Goal: Transaction & Acquisition: Purchase product/service

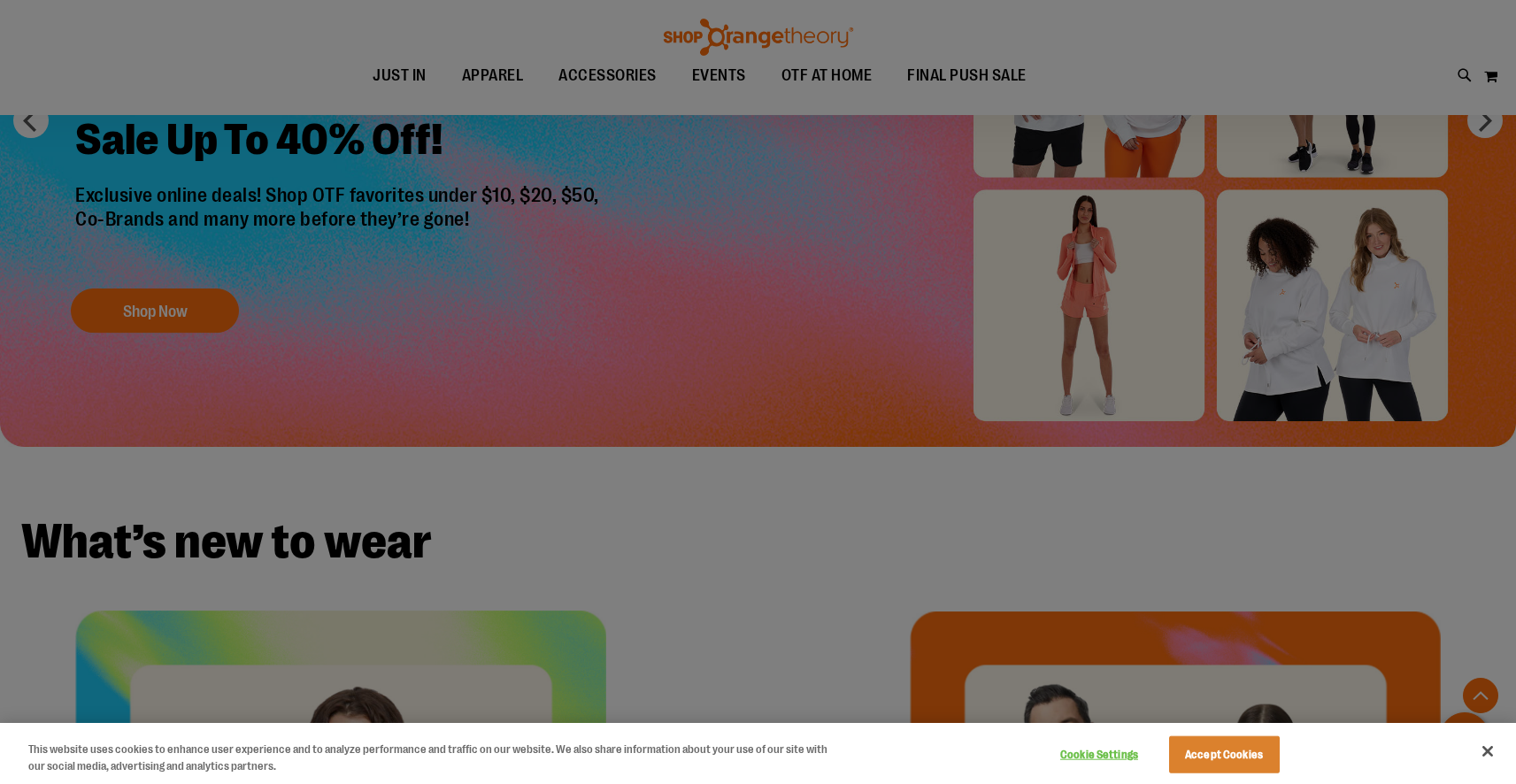
scroll to position [169, 0]
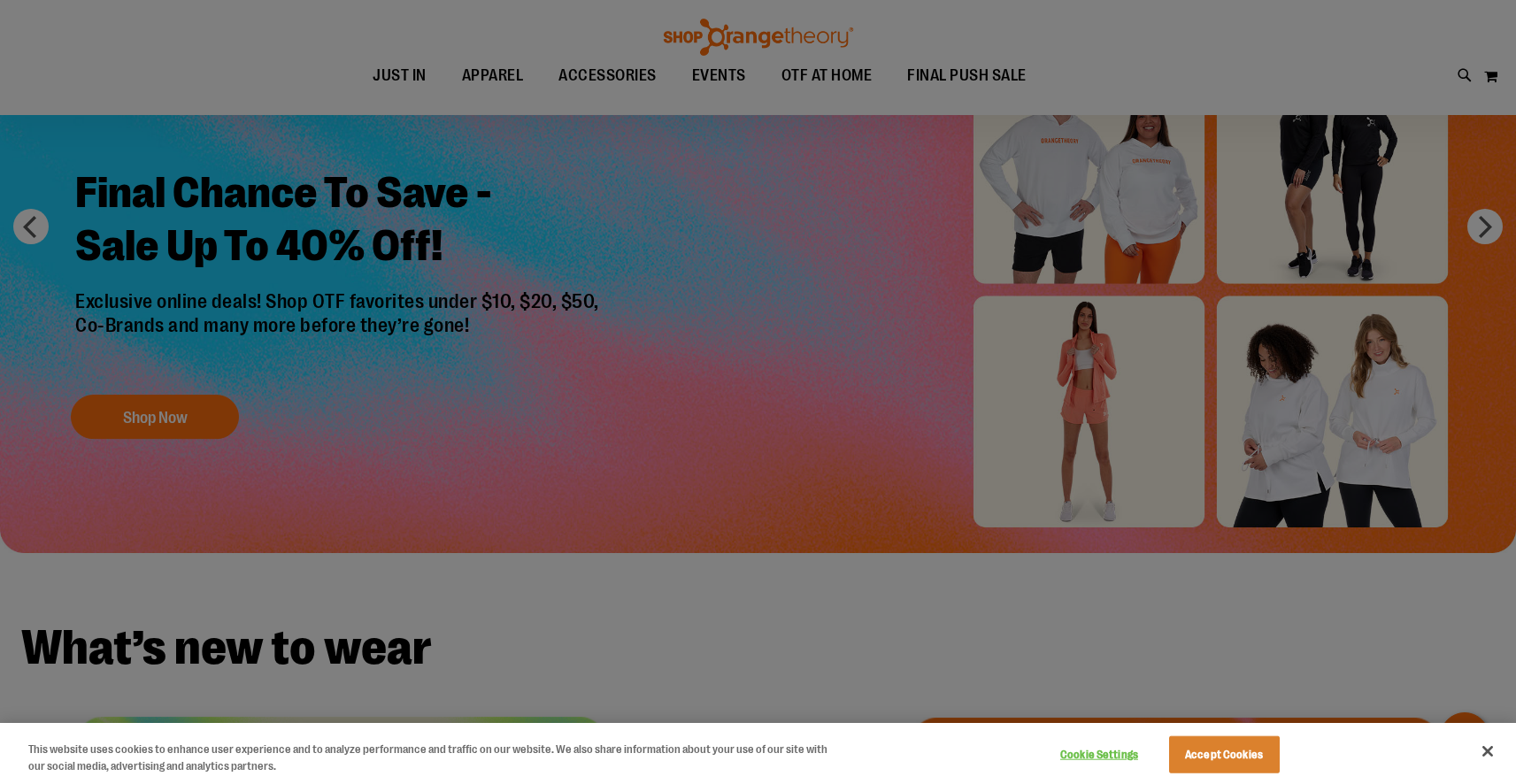
click at [1116, 57] on div at bounding box center [758, 392] width 1516 height 784
click at [1481, 757] on button "Close" at bounding box center [1487, 751] width 39 height 39
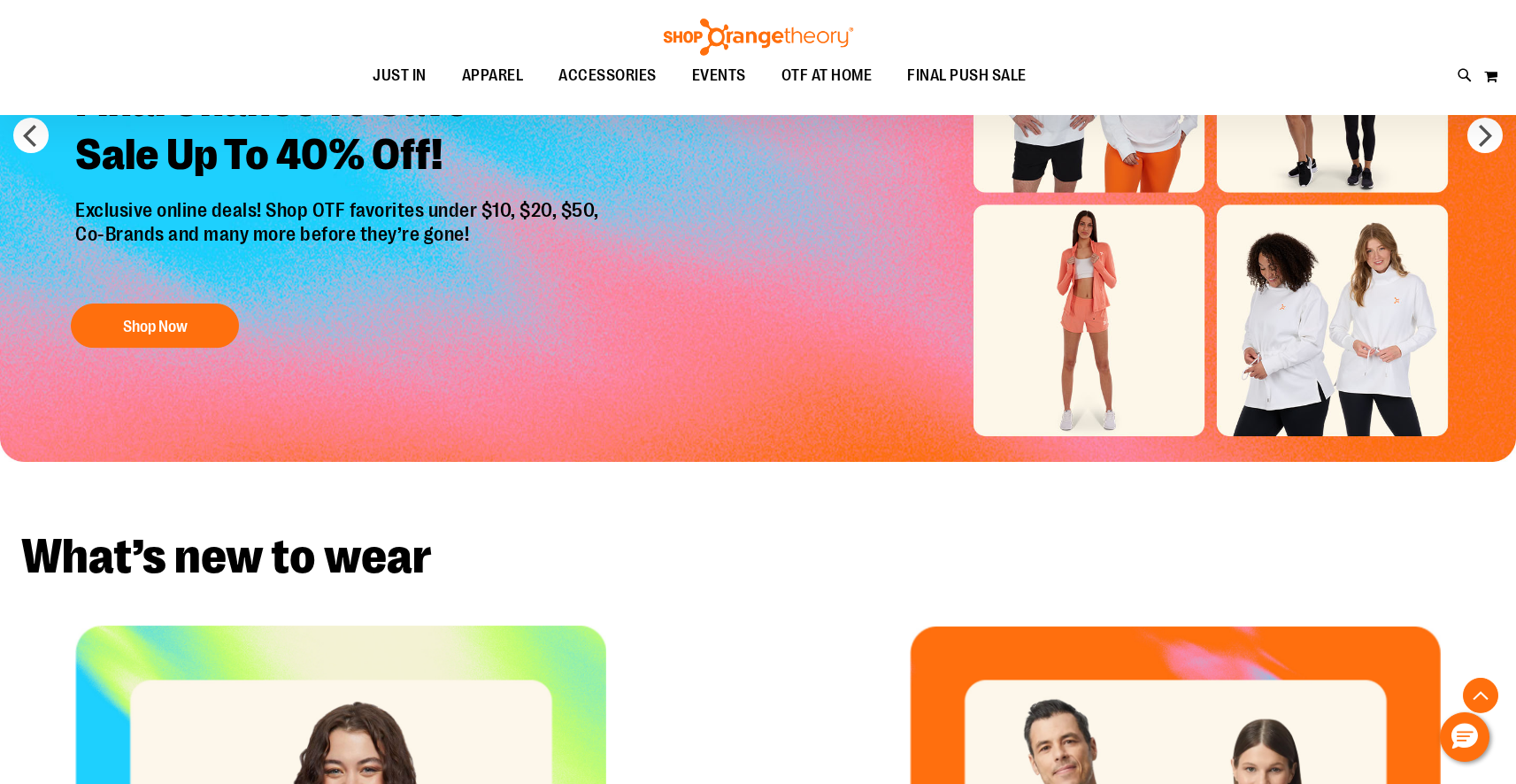
scroll to position [0, 0]
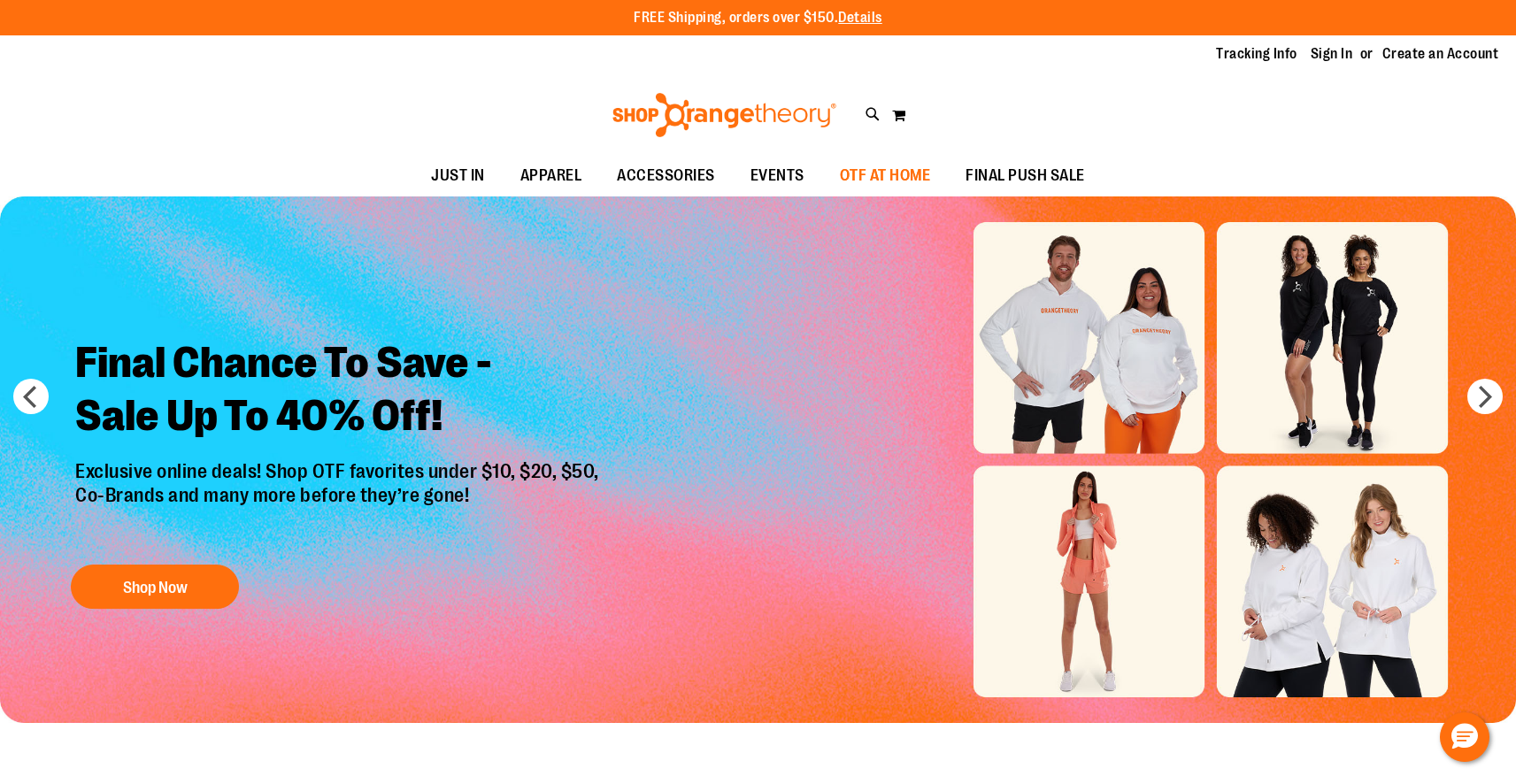
click at [863, 181] on span "OTF AT HOME" at bounding box center [885, 176] width 91 height 40
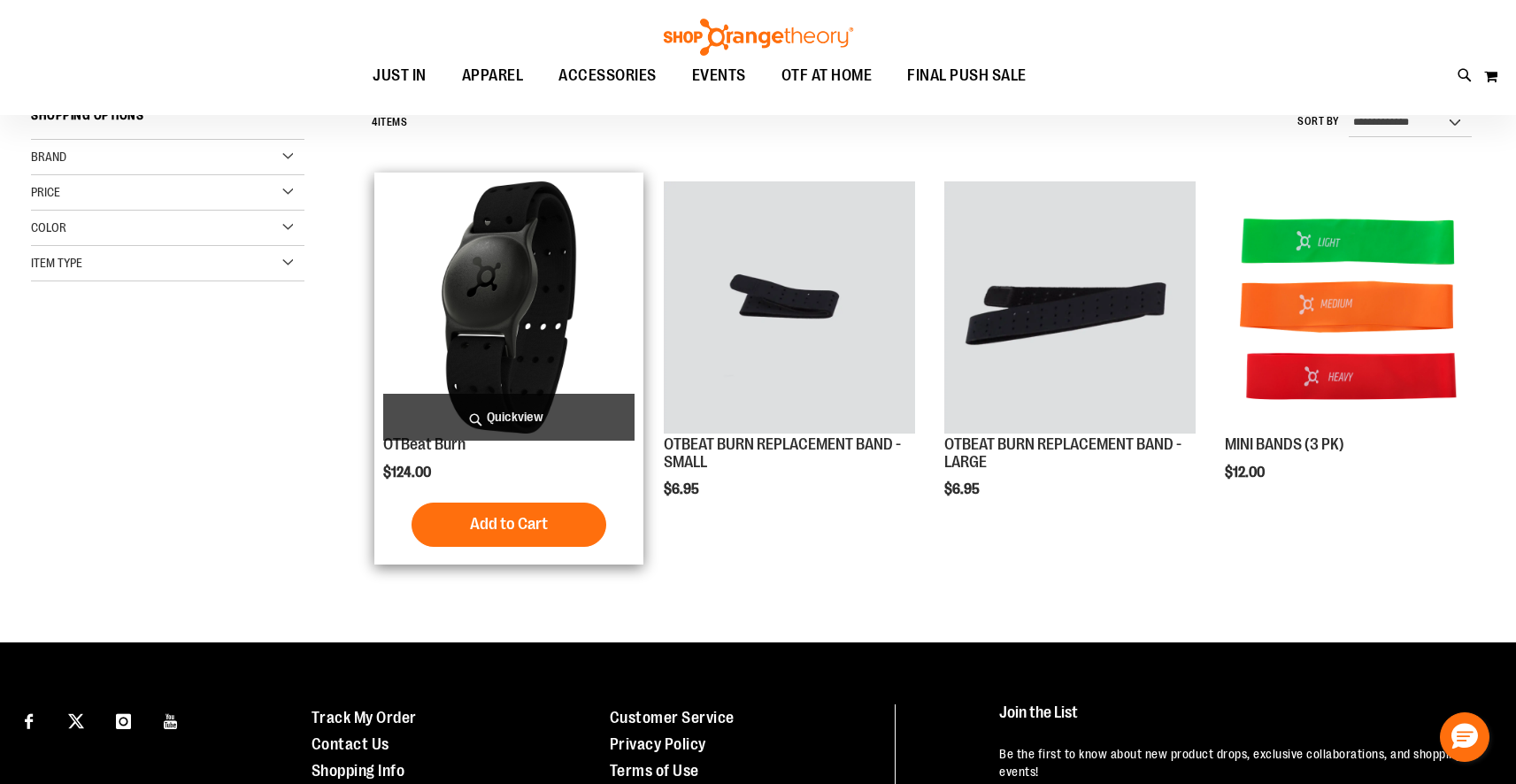
scroll to position [232, 0]
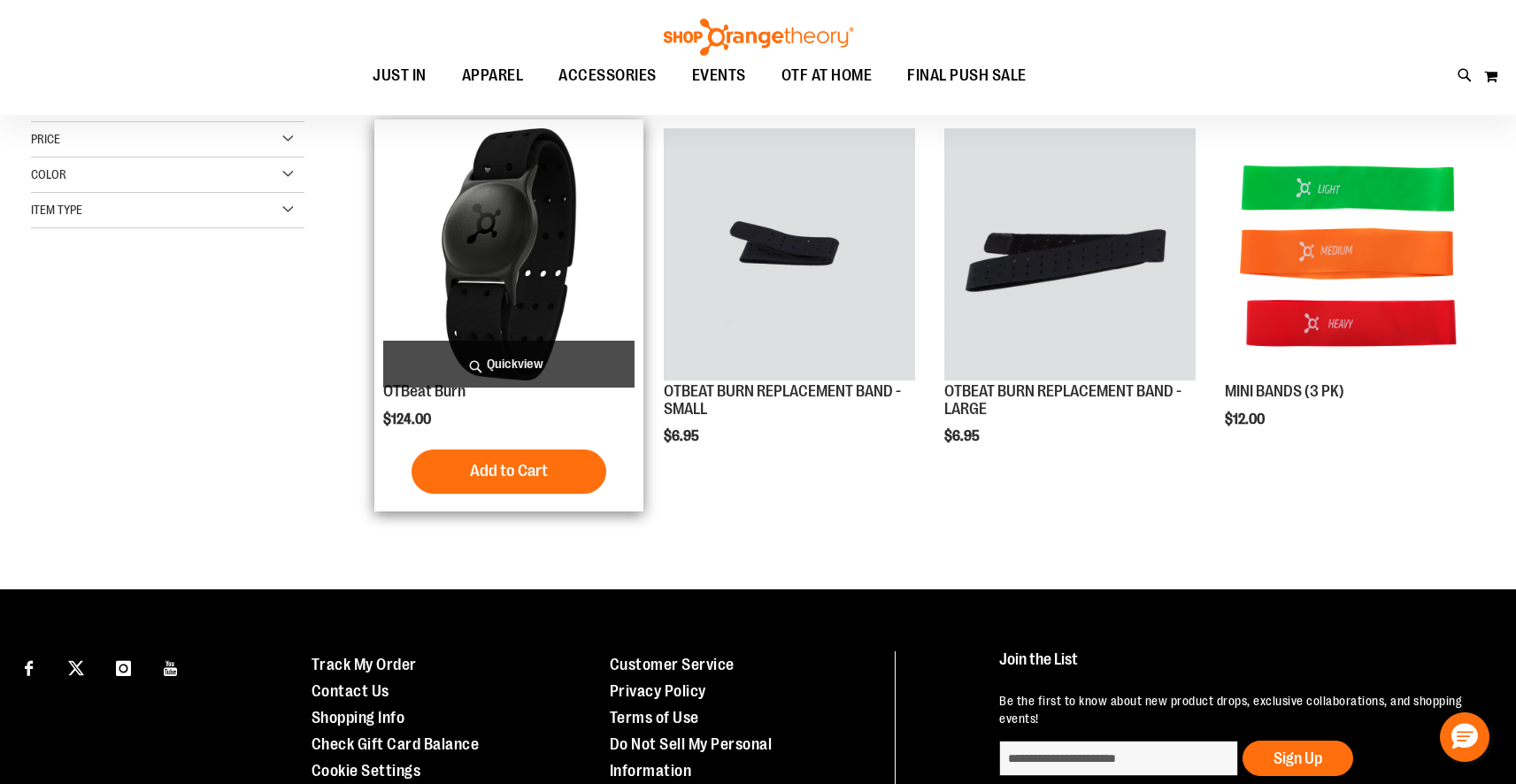
click at [544, 244] on img "product" at bounding box center [508, 254] width 251 height 251
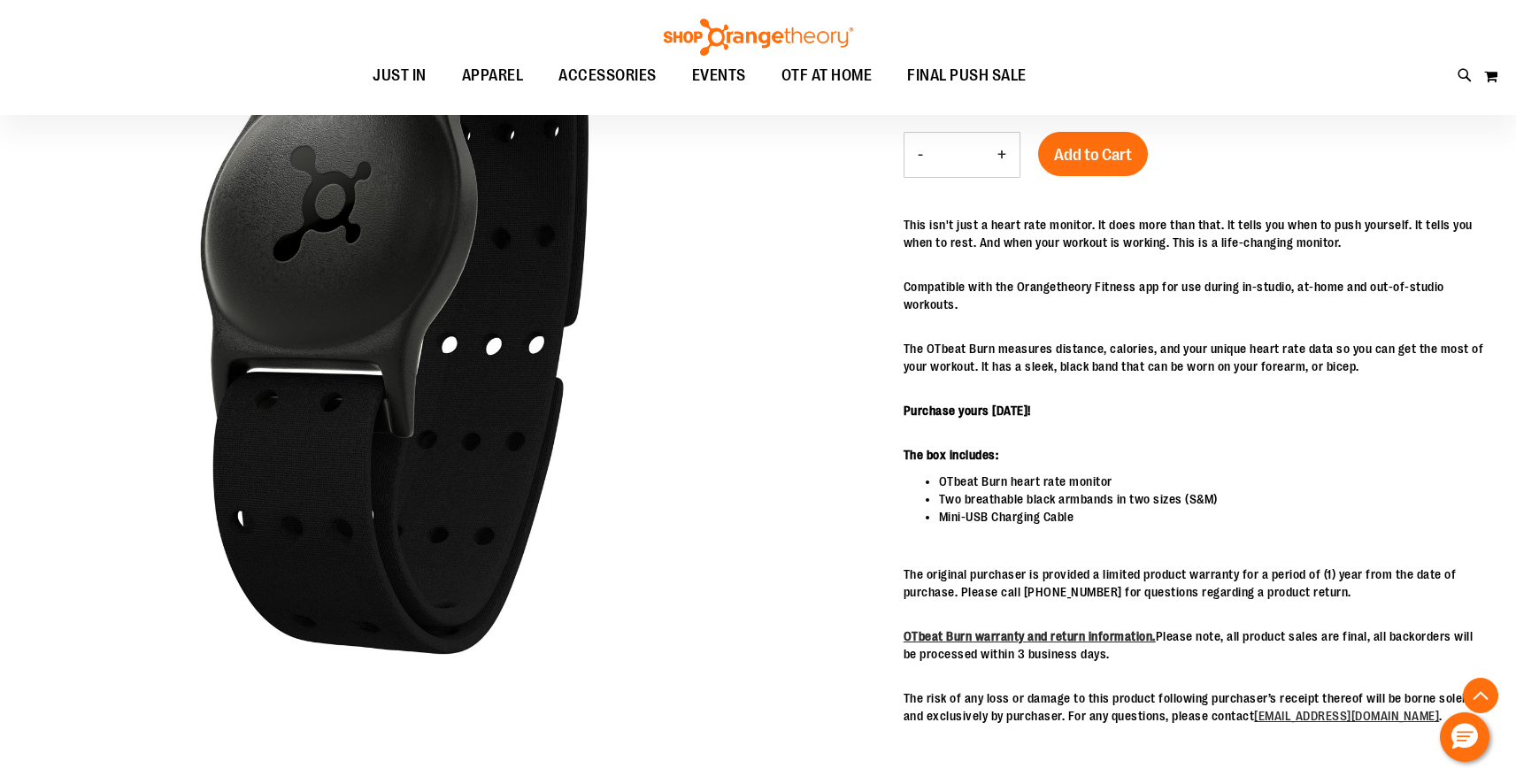
scroll to position [315, 0]
